Goal: Task Accomplishment & Management: Manage account settings

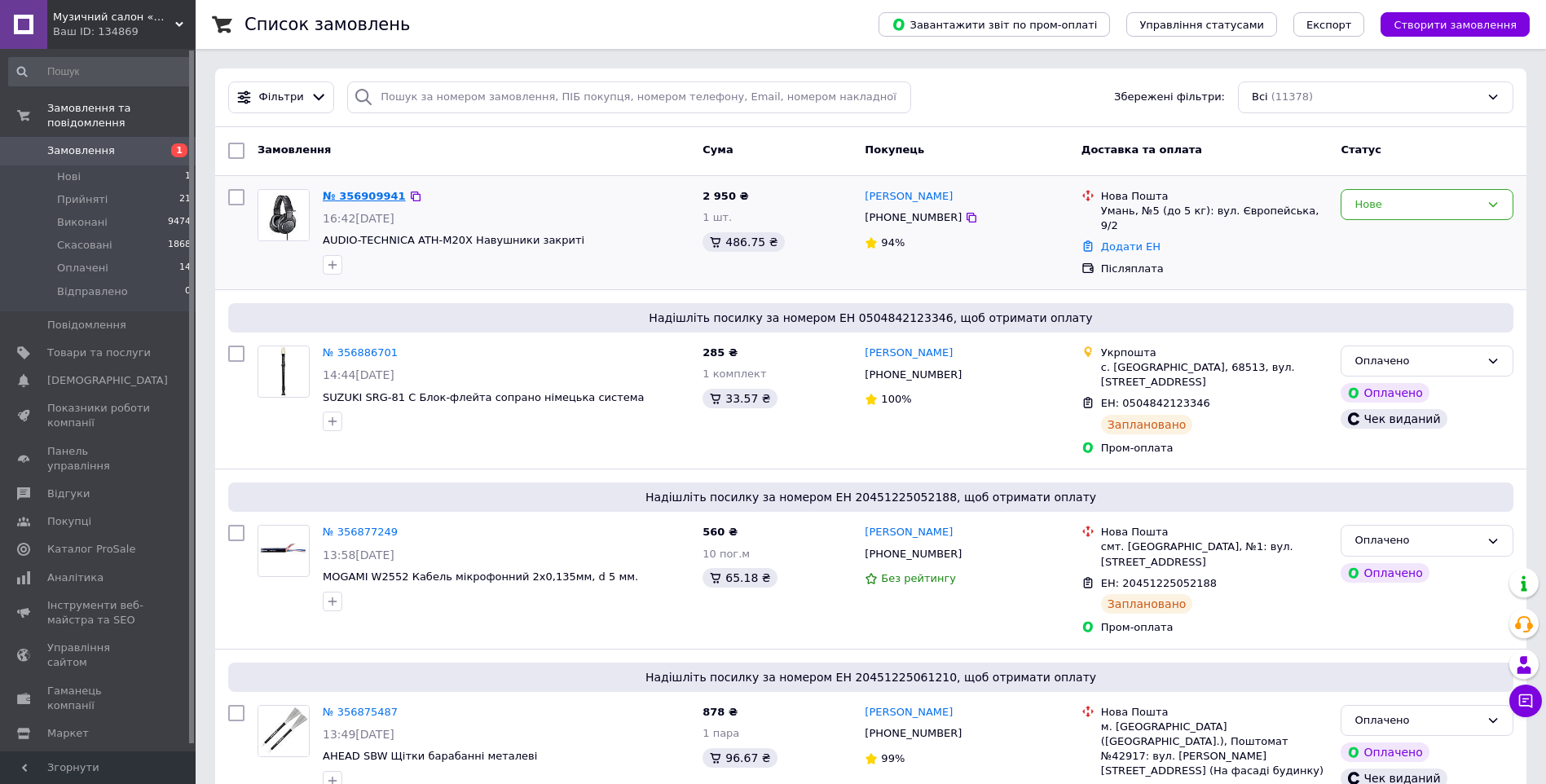
click at [374, 196] on link "№ 356909941" at bounding box center [364, 196] width 83 height 12
